Goal: Task Accomplishment & Management: Complete application form

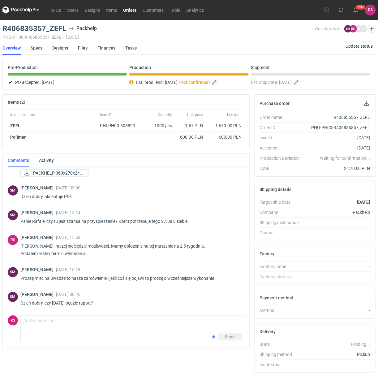
scroll to position [44, 0]
click at [96, 328] on textarea "Comment message" at bounding box center [133, 324] width 224 height 17
type textarea "Dzień dobry, planujemy jutro oddanie pracy."
click at [231, 336] on span "Send" at bounding box center [230, 337] width 10 height 4
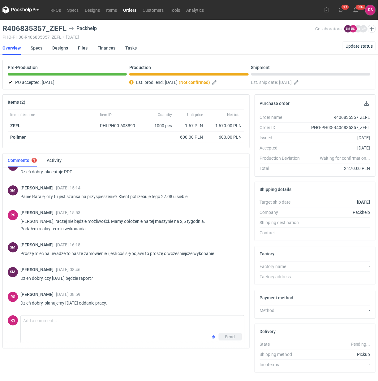
scroll to position [69, 0]
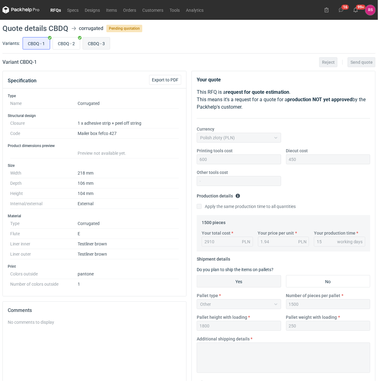
click at [98, 46] on input "CBDQ - 3" at bounding box center [96, 43] width 27 height 12
radio input "true"
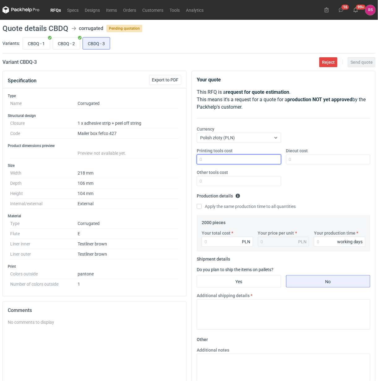
click at [244, 158] on input "Printing tools cost" at bounding box center [239, 159] width 85 height 10
type input "600"
type input "450"
click at [197, 204] on input "Apply the same production time to all quantities" at bounding box center [199, 206] width 5 height 5
checkbox input "true"
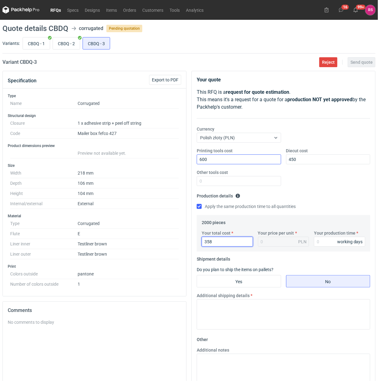
type input "3580"
type input "1.79"
type input "3580"
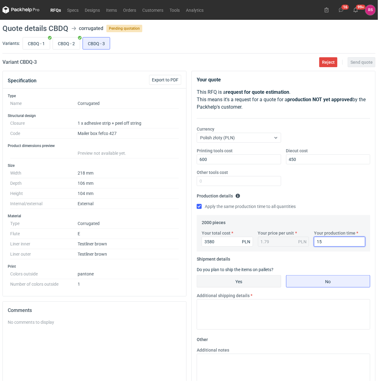
type input "15"
click at [245, 282] on input "Yes" at bounding box center [239, 282] width 84 height 12
radio input "true"
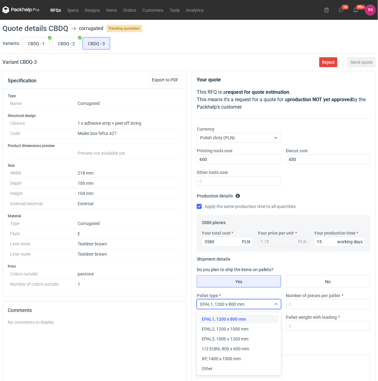
click at [261, 304] on div "EPAL1, 1200 x 800 mm" at bounding box center [234, 304] width 74 height 9
click at [227, 367] on div "Other" at bounding box center [239, 369] width 74 height 6
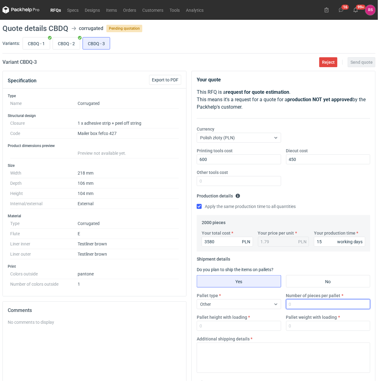
click at [309, 305] on input "Number of pieces per pallet" at bounding box center [328, 304] width 85 height 10
type input "1800"
click at [241, 324] on input "Pallet height with loading" at bounding box center [239, 326] width 85 height 10
type input "1800"
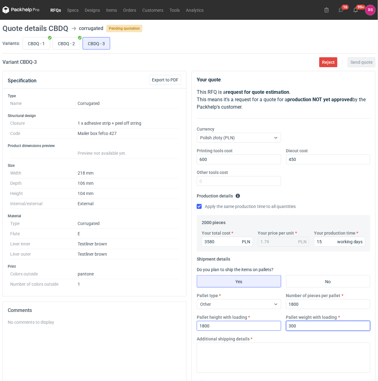
type input "300"
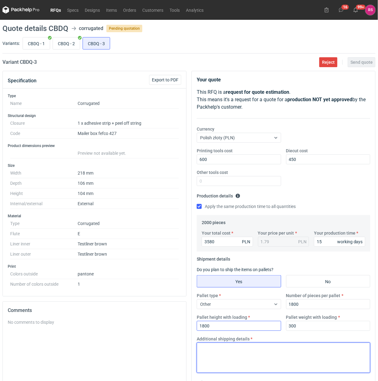
type textarea "{"
drag, startPoint x: 216, startPoint y: 355, endPoint x: 255, endPoint y: 359, distance: 39.8
click at [215, 355] on textarea "Palety jednorazowe 1200x800 Istnieje możliwość" at bounding box center [284, 358] width 174 height 30
click at [282, 356] on textarea "Palety jednorazowe 1200x800 Istnieje teoretyczna możliwość" at bounding box center [284, 358] width 174 height 30
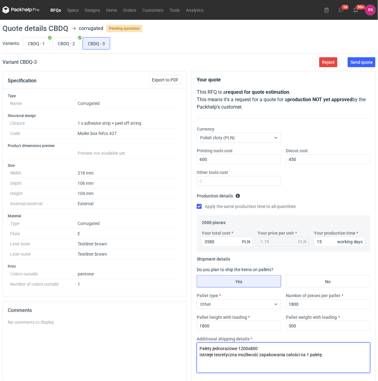
click at [341, 352] on textarea "Palety jednorazowe 1200x800 Istnieje teoretyczna możliwość zapakowania całości …" at bounding box center [284, 358] width 174 height 30
click at [340, 355] on textarea "Palety jednorazowe 1200x800 Istnieje teoretyczna możliwość zapakowania całości …" at bounding box center [284, 358] width 174 height 30
type textarea "Palety jednorazowe 1200x800 Istnieje teoretyczna możliwość zapakowania całości …"
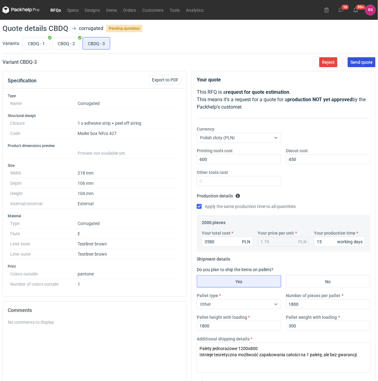
click at [361, 61] on span "Send quote" at bounding box center [362, 62] width 22 height 4
